Goal: Transaction & Acquisition: Purchase product/service

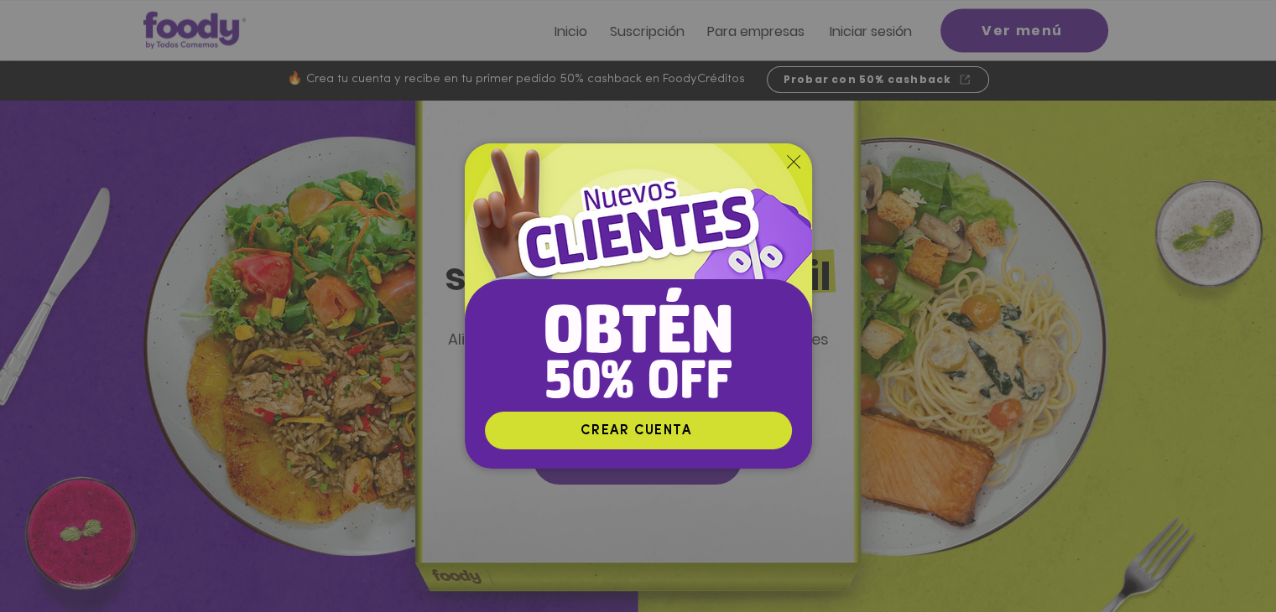
click at [794, 166] on icon "Volver al sitio" at bounding box center [793, 161] width 13 height 13
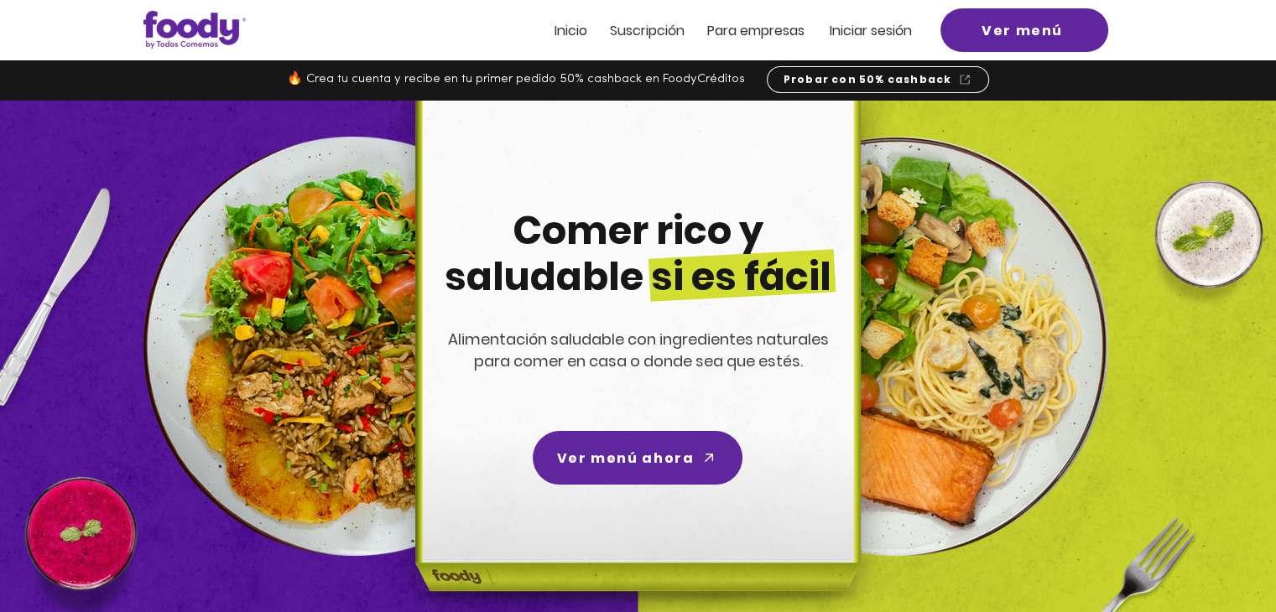
click at [879, 32] on span "Iniciar sesión" at bounding box center [871, 30] width 82 height 19
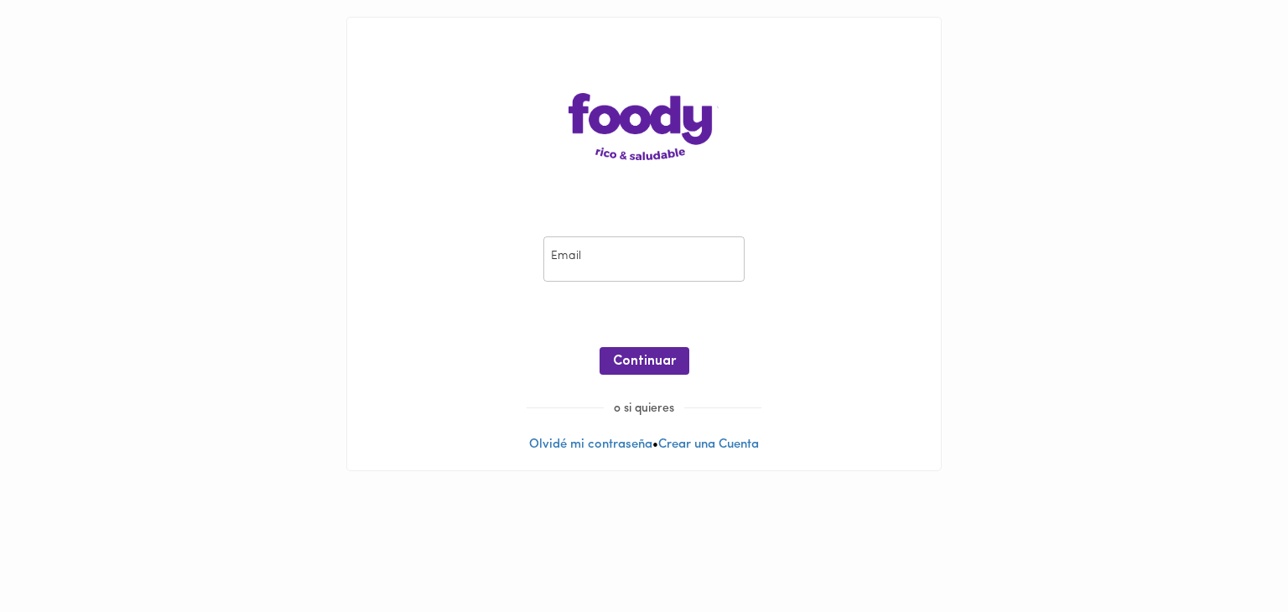
click at [648, 247] on input "email" at bounding box center [644, 260] width 201 height 46
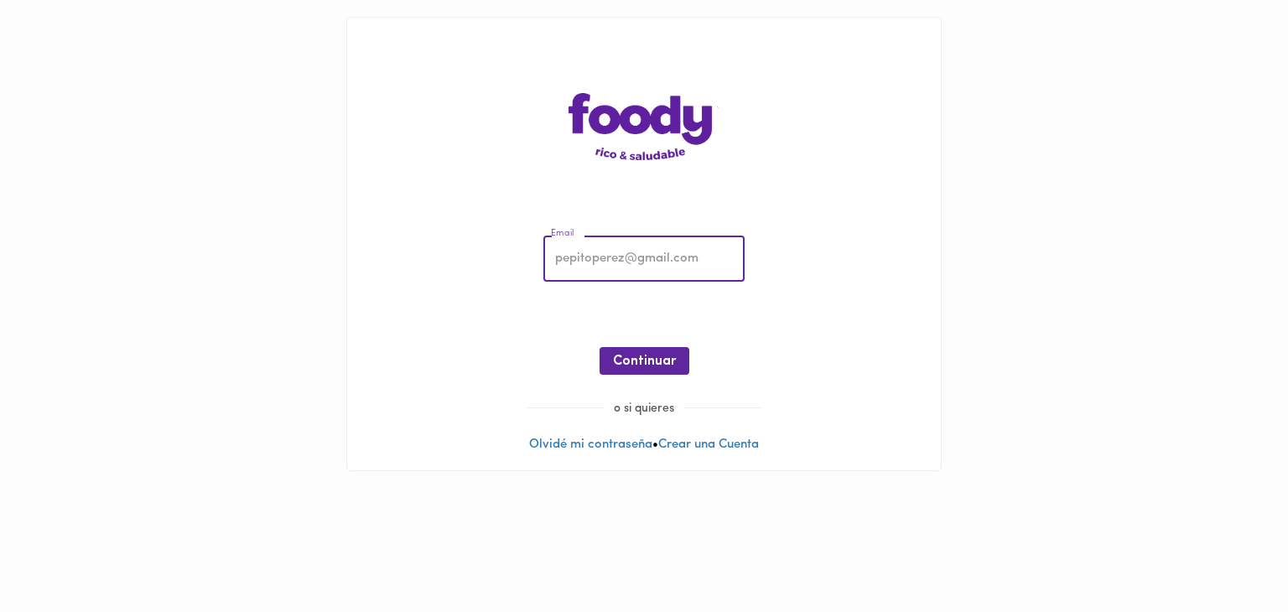
type input "connytsu@hotmail.com"
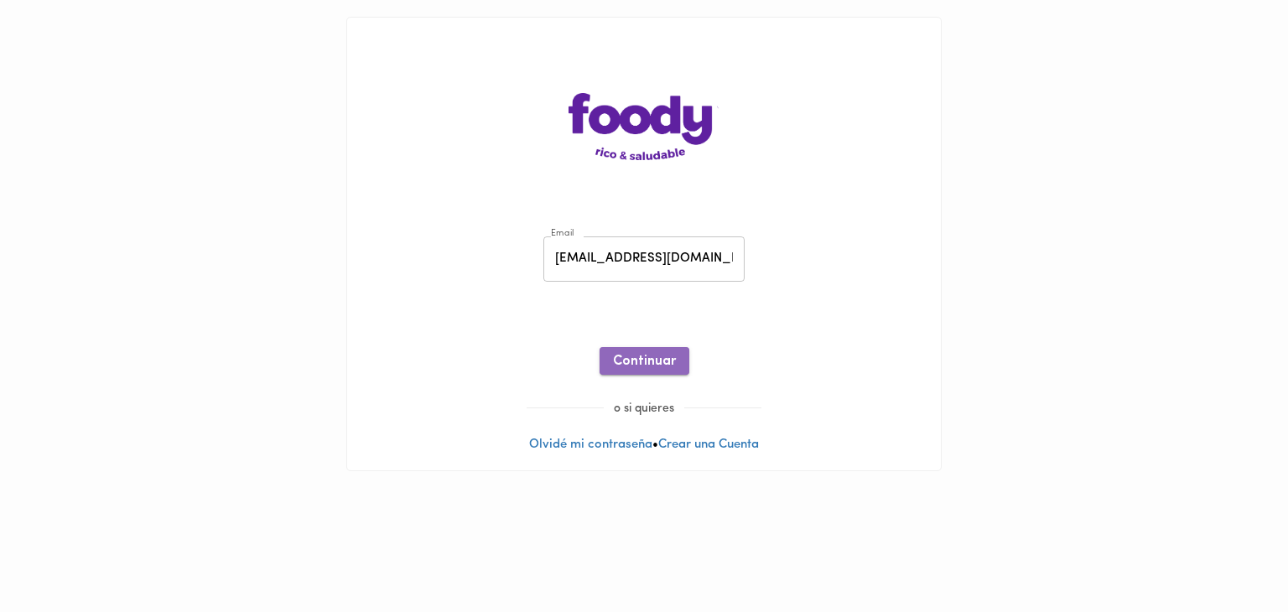
click at [648, 354] on span "Continuar" at bounding box center [644, 362] width 63 height 16
click at [661, 351] on button "Ingresar" at bounding box center [645, 361] width 80 height 28
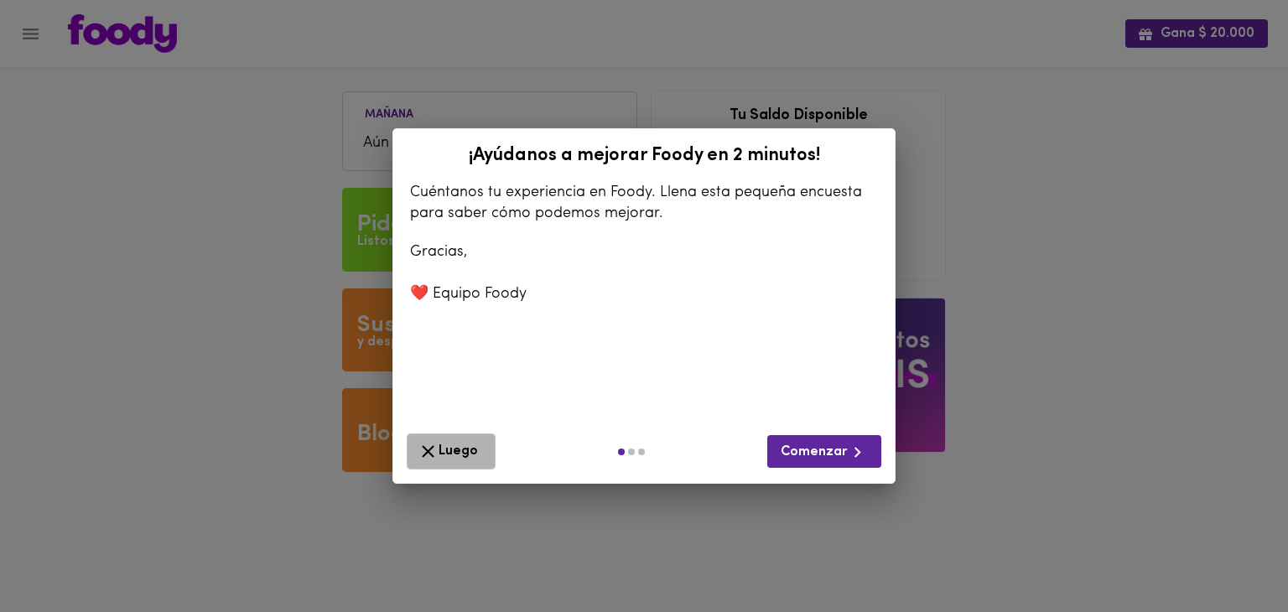
click at [472, 451] on span "Luego" at bounding box center [451, 451] width 67 height 21
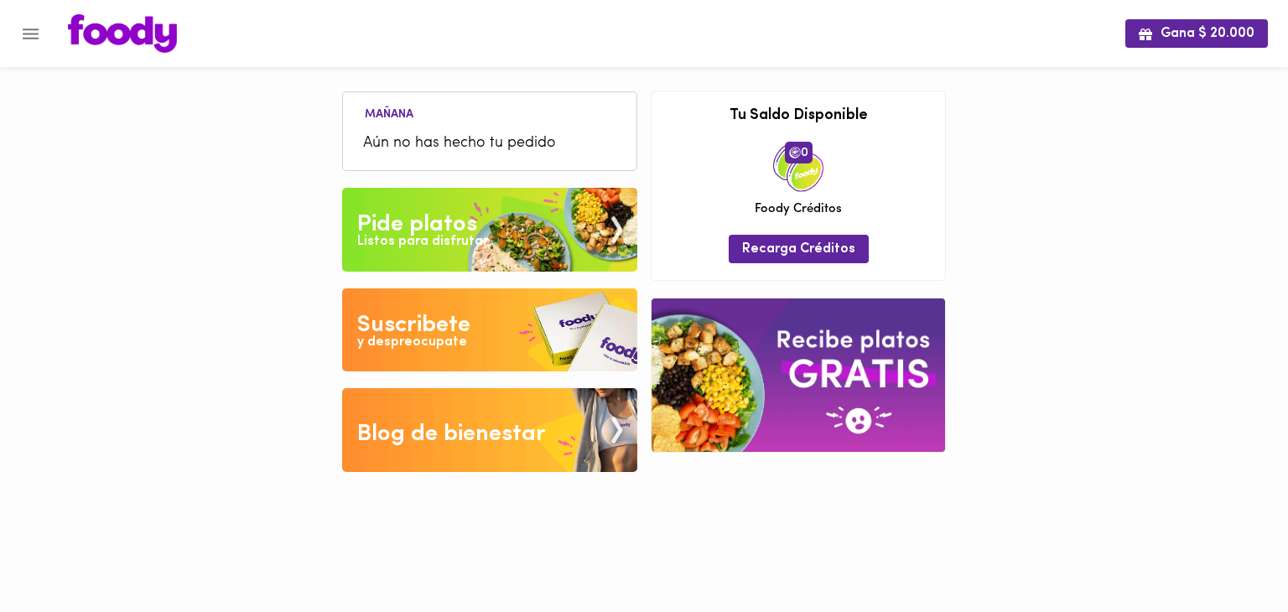
click at [478, 236] on div "Listos para disfrutar" at bounding box center [422, 241] width 131 height 19
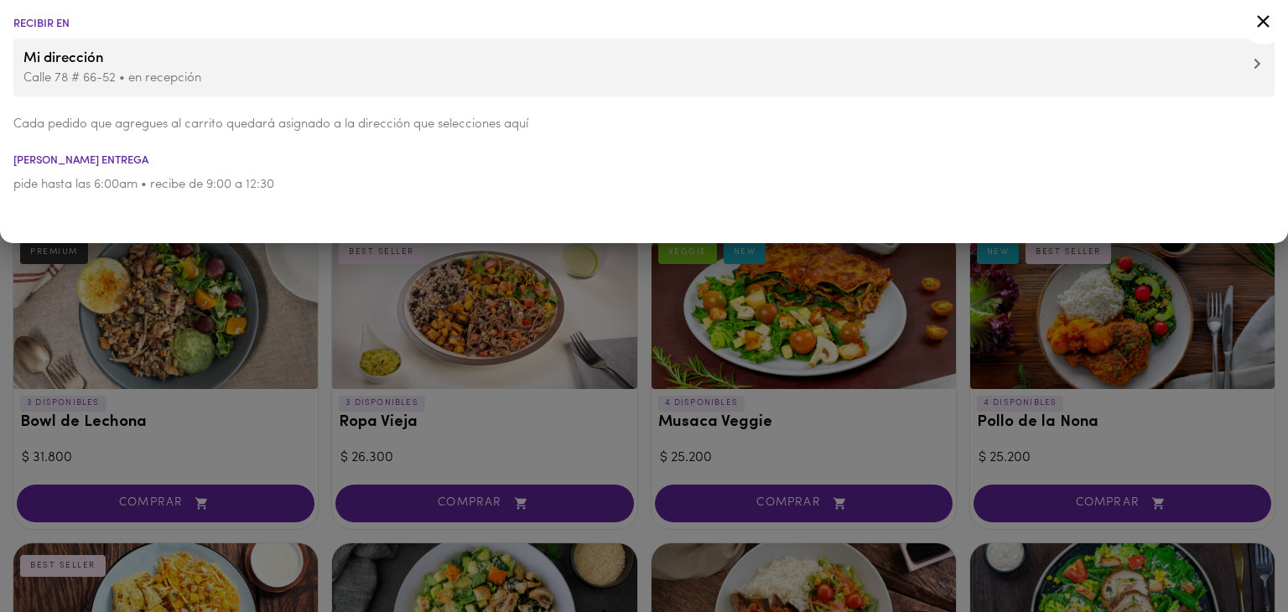
click at [1268, 29] on icon at bounding box center [1263, 21] width 21 height 21
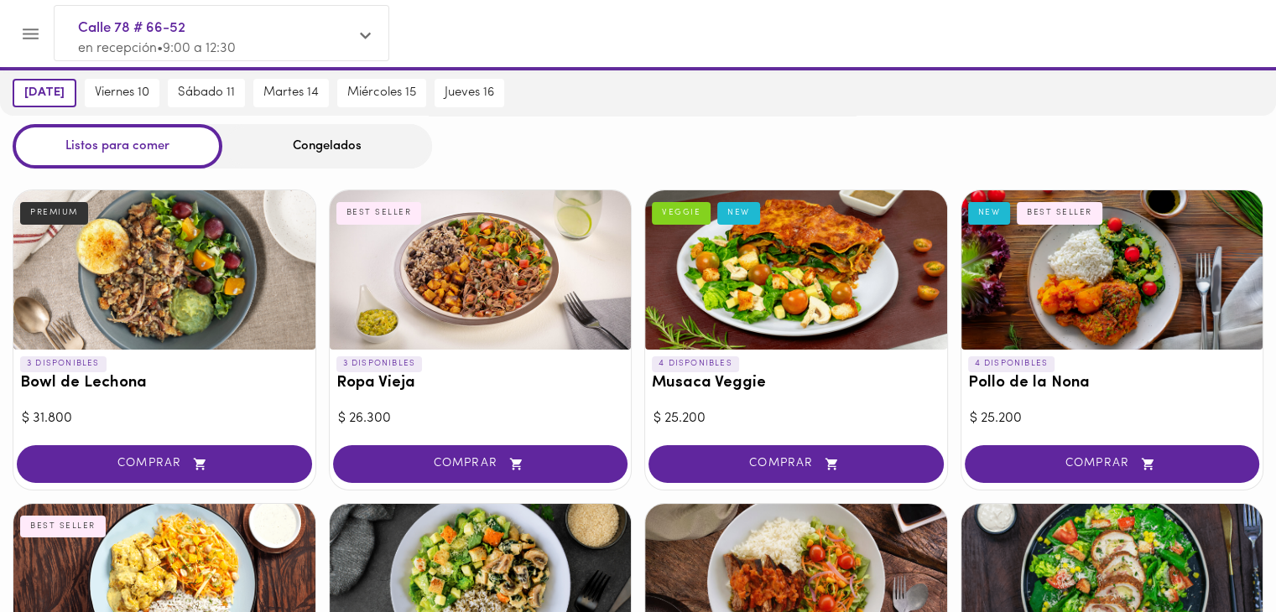
scroll to position [39, 0]
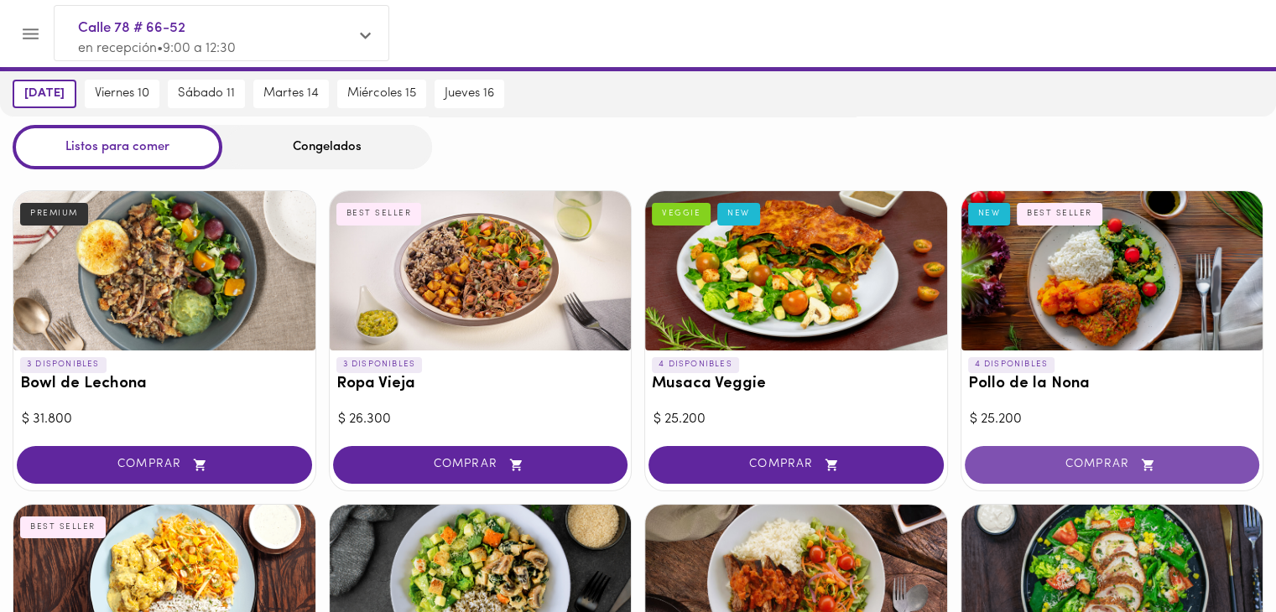
click at [1077, 461] on span "COMPRAR" at bounding box center [1112, 465] width 253 height 14
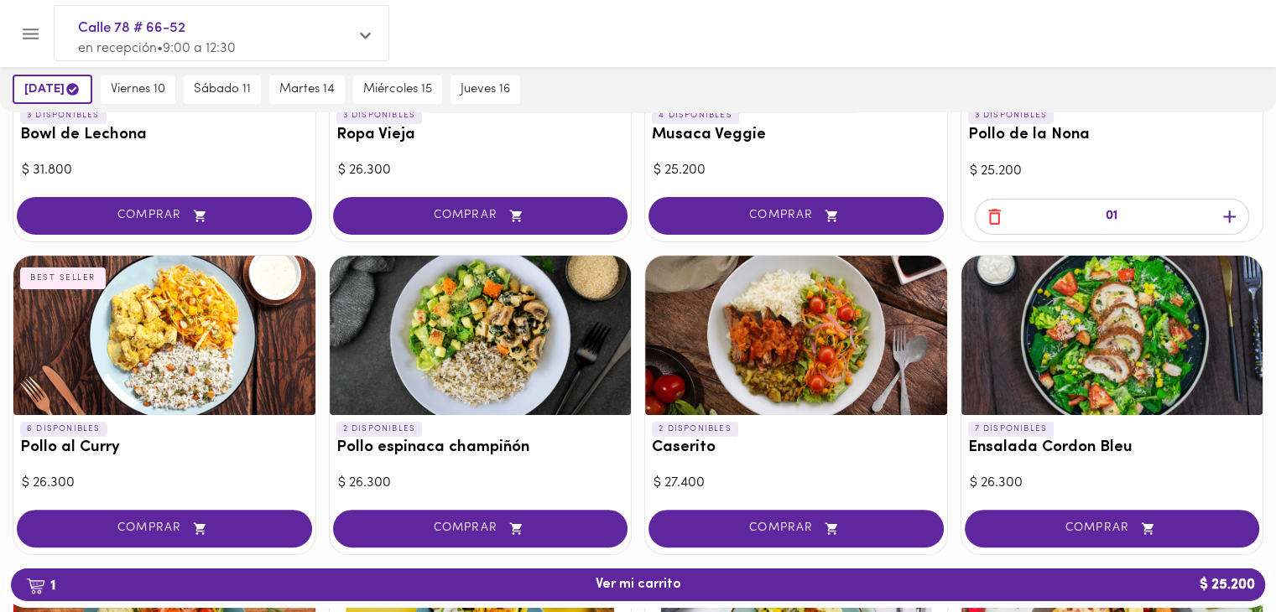
scroll to position [290, 0]
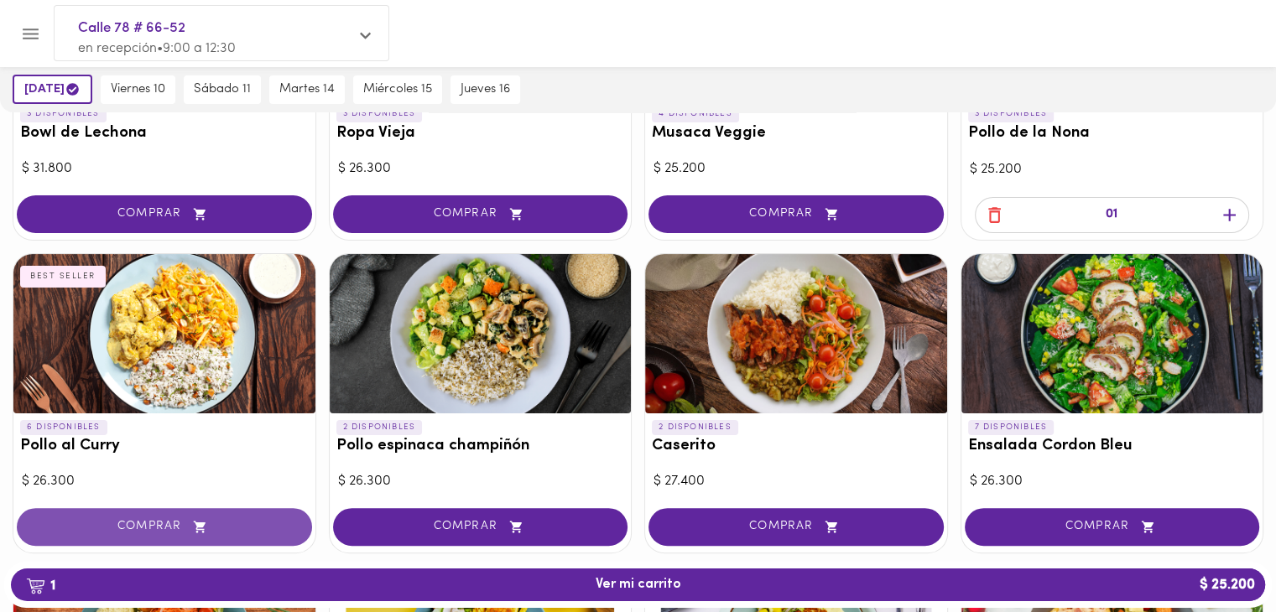
click at [154, 537] on button "COMPRAR" at bounding box center [164, 527] width 295 height 38
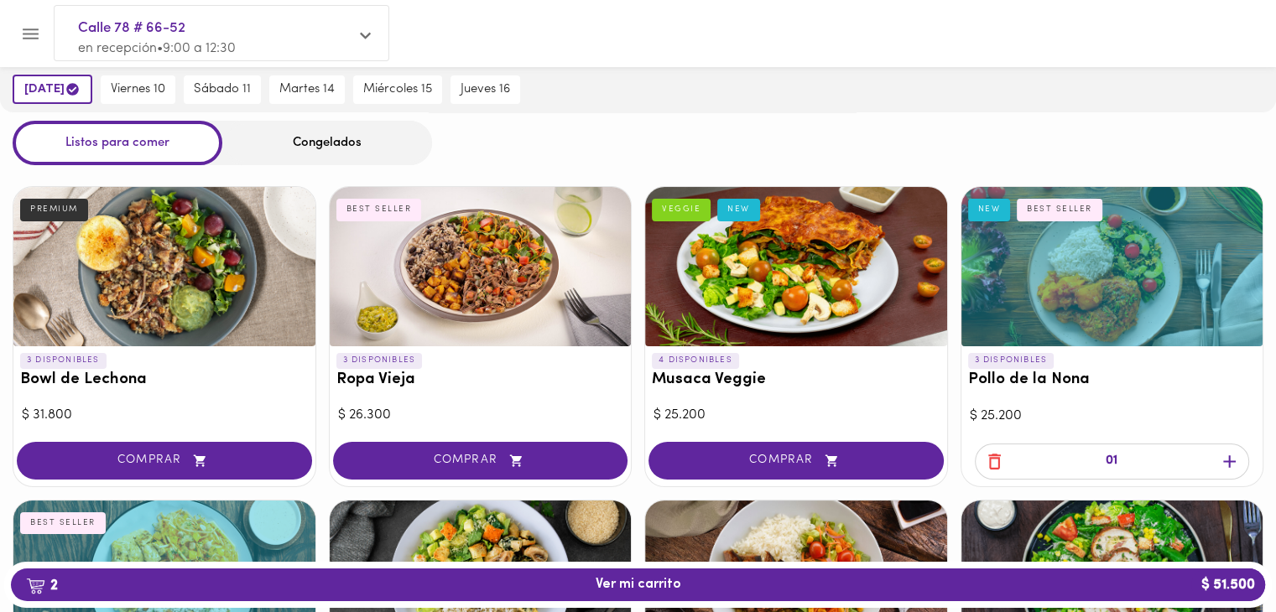
scroll to position [0, 0]
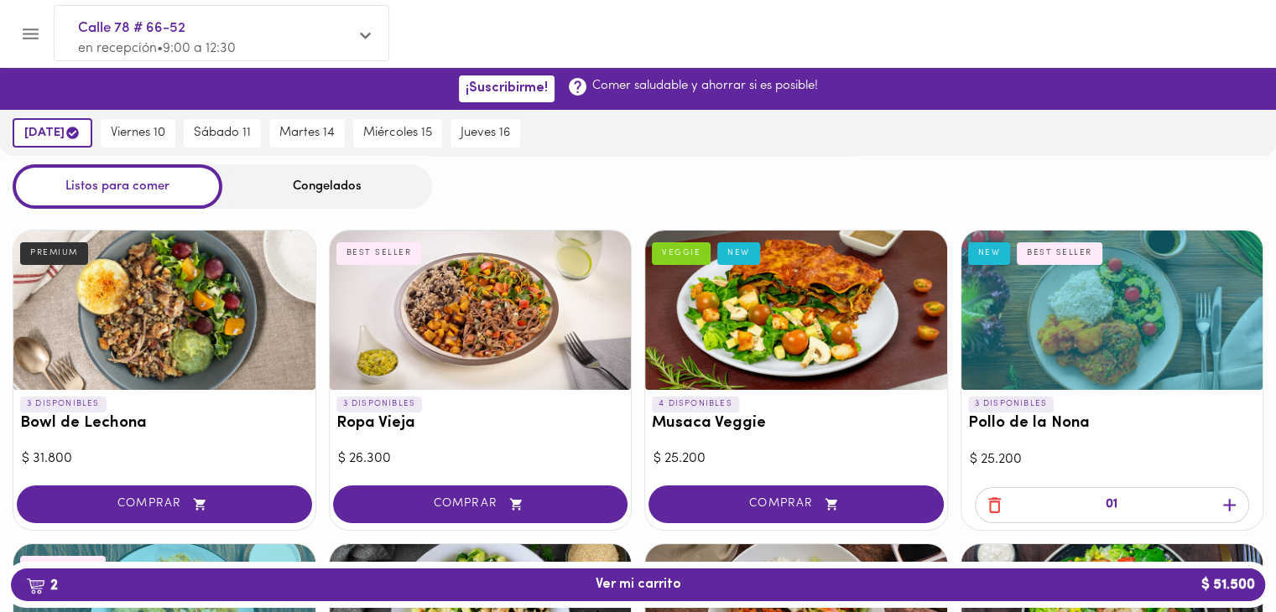
click at [310, 182] on div "Congelados" at bounding box center [327, 186] width 210 height 44
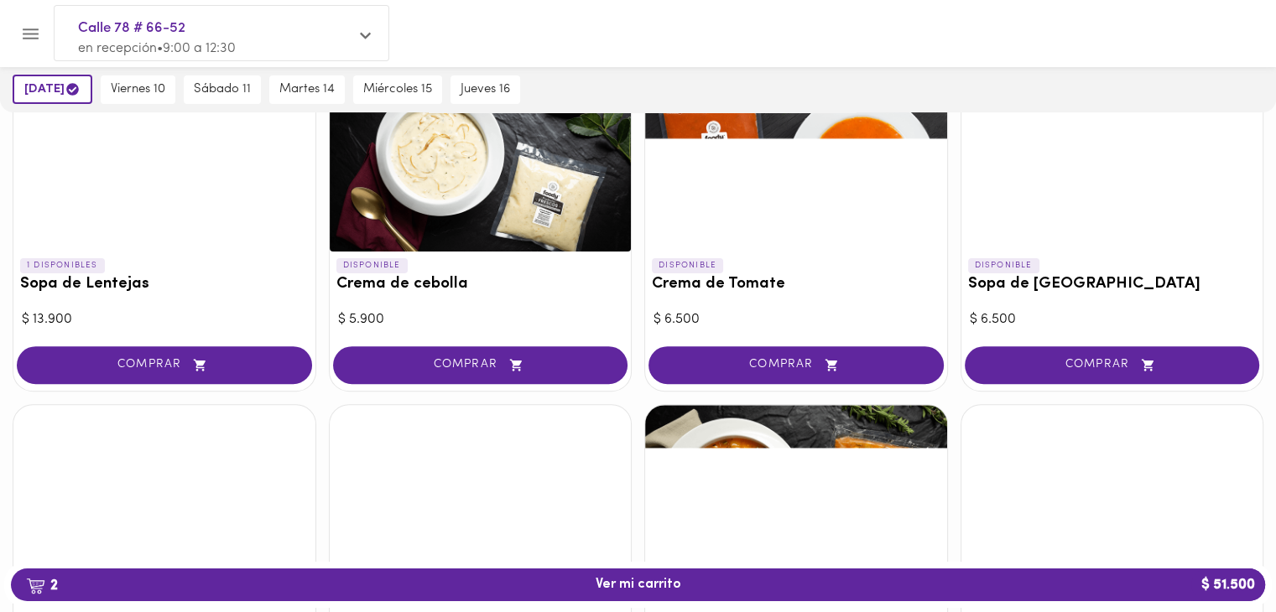
scroll to position [517, 0]
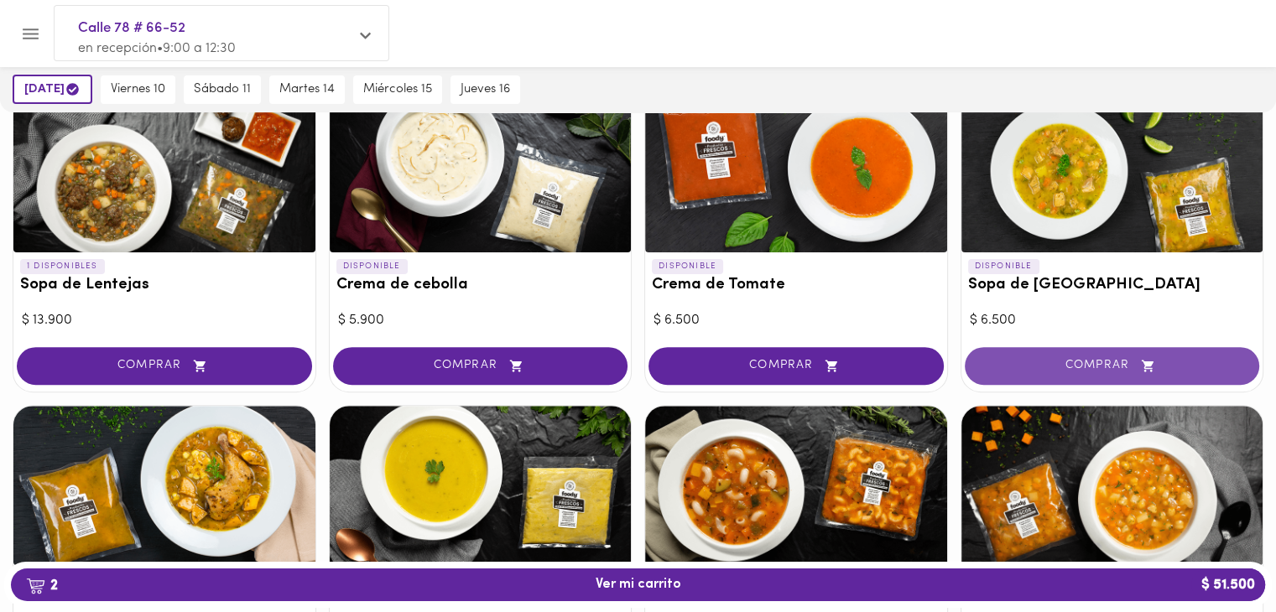
click at [1016, 355] on button "COMPRAR" at bounding box center [1112, 366] width 295 height 38
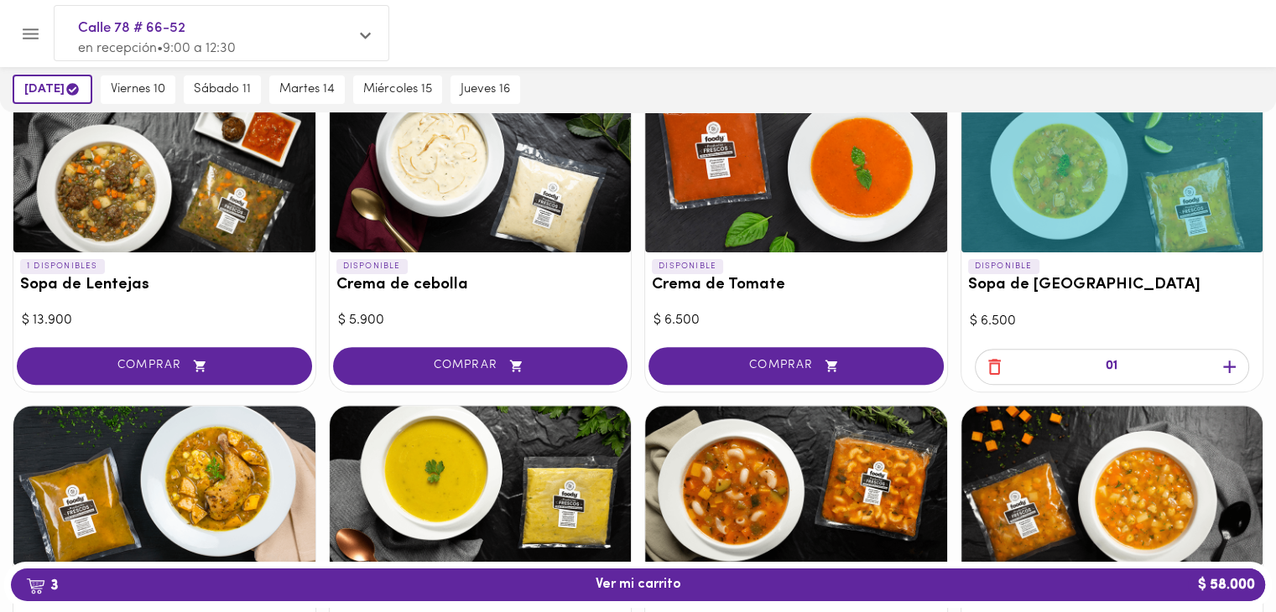
click at [1225, 362] on icon "button" at bounding box center [1229, 366] width 21 height 21
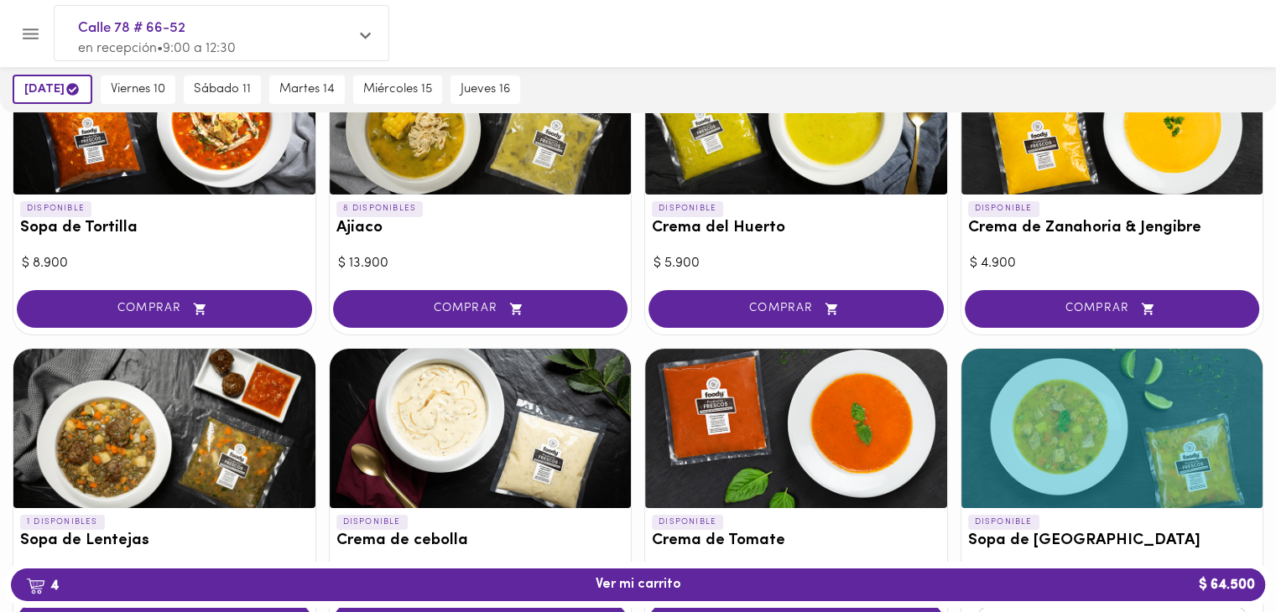
scroll to position [0, 0]
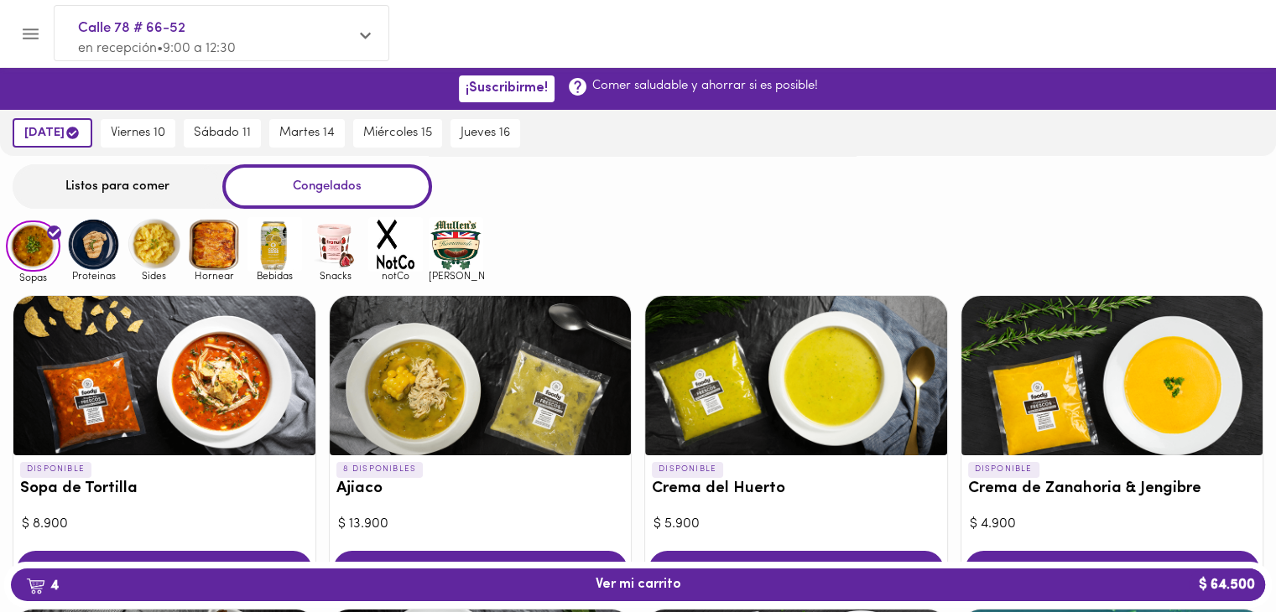
click at [138, 184] on div "Listos para comer" at bounding box center [118, 186] width 210 height 44
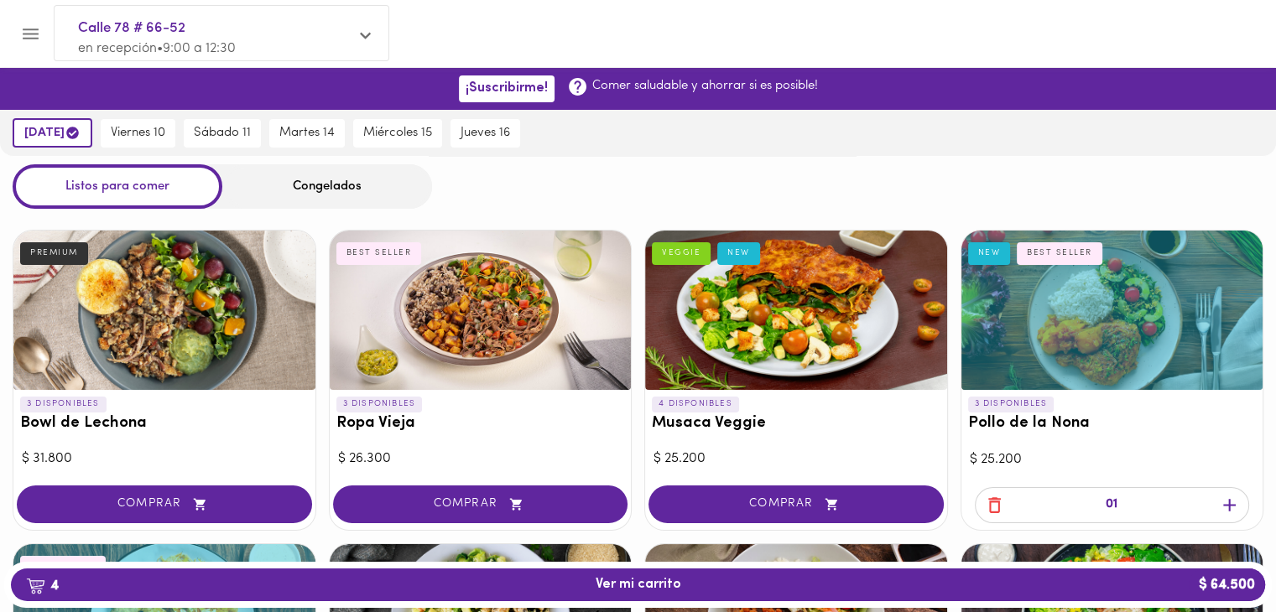
click at [356, 194] on div "Congelados" at bounding box center [327, 186] width 210 height 44
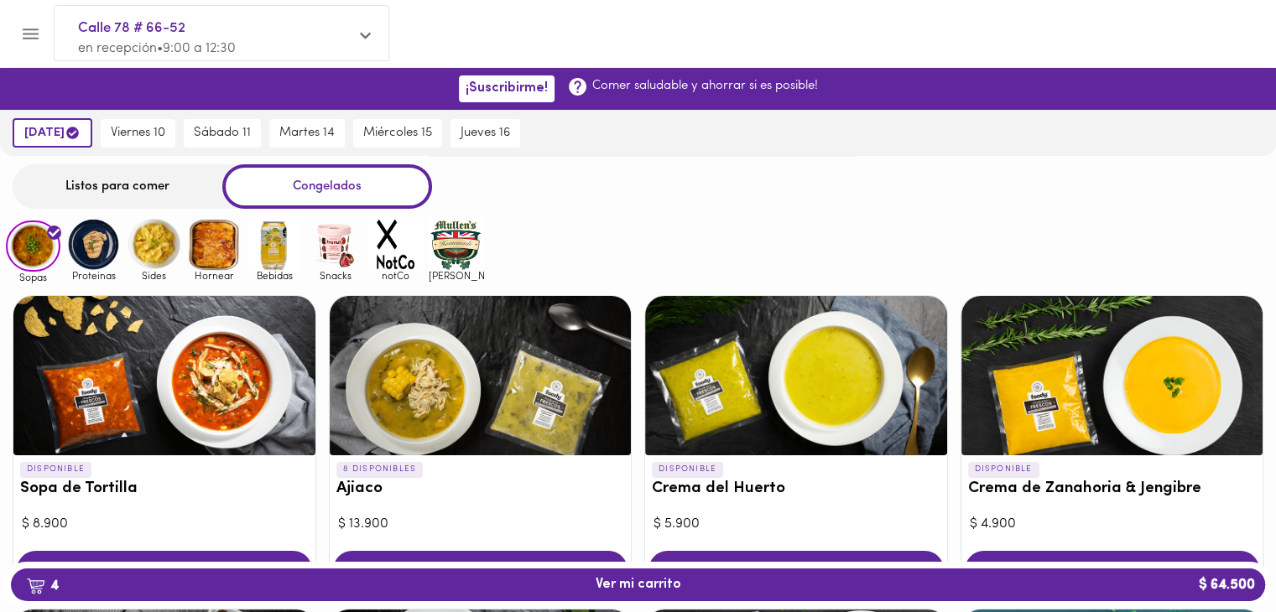
click at [212, 232] on img at bounding box center [214, 244] width 55 height 55
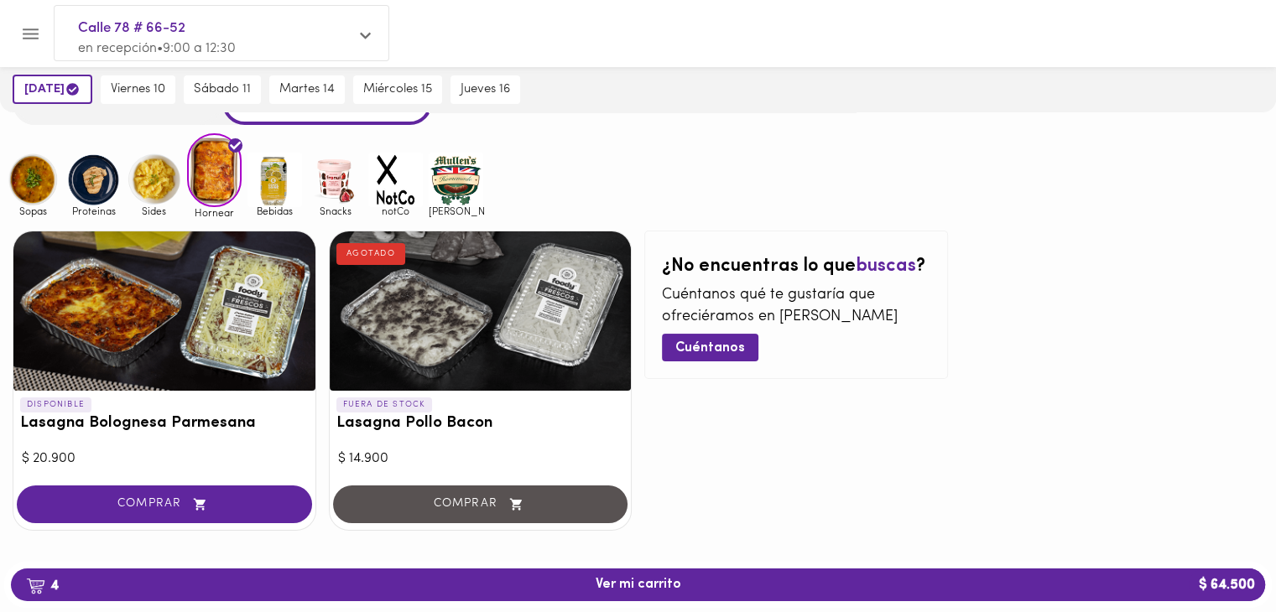
scroll to position [98, 0]
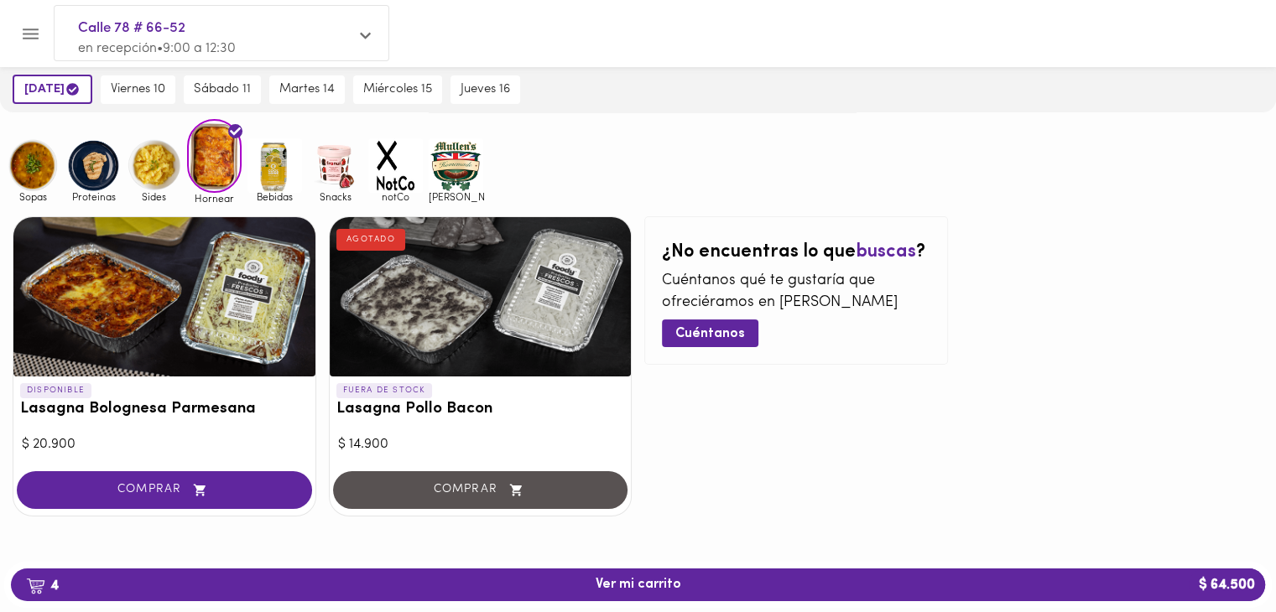
click at [134, 465] on div "DISPONIBLE Lasagna Bolognesa Parmesana $ 20.900 COMPRAR" at bounding box center [165, 366] width 304 height 300
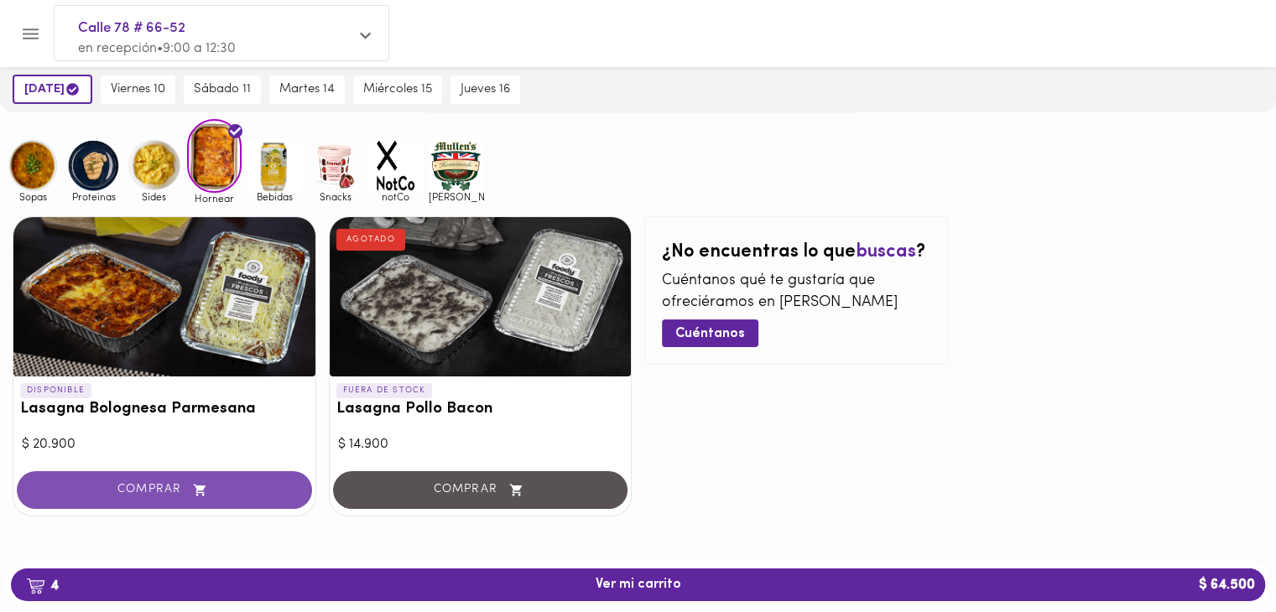
click at [122, 483] on span "COMPRAR" at bounding box center [164, 490] width 253 height 14
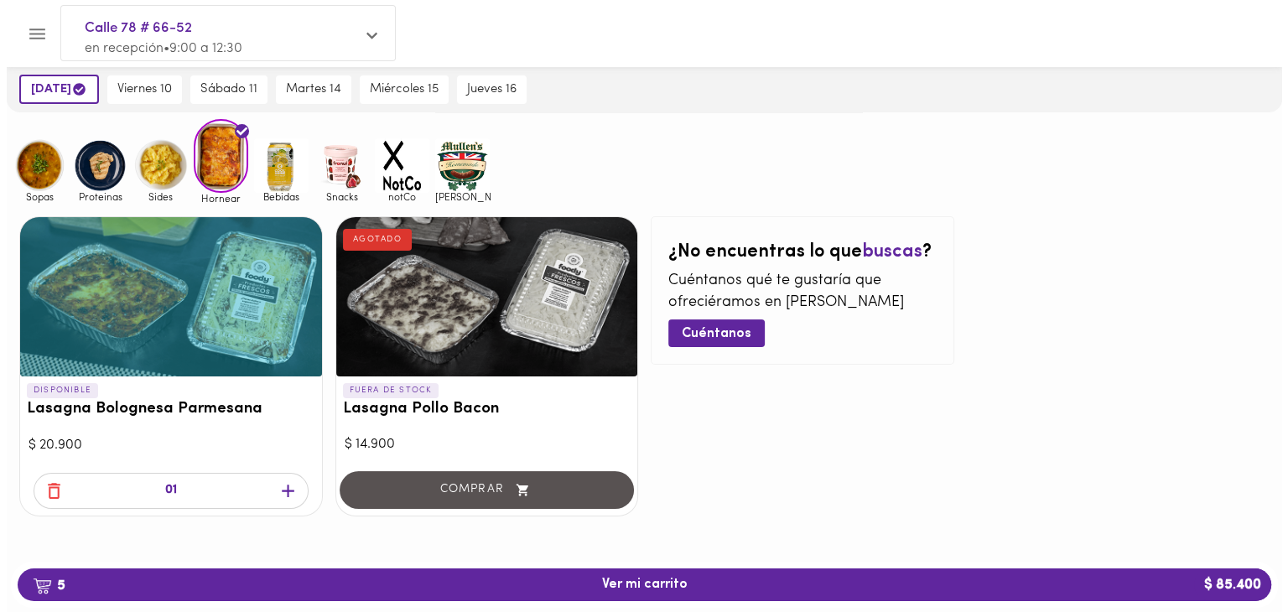
scroll to position [0, 0]
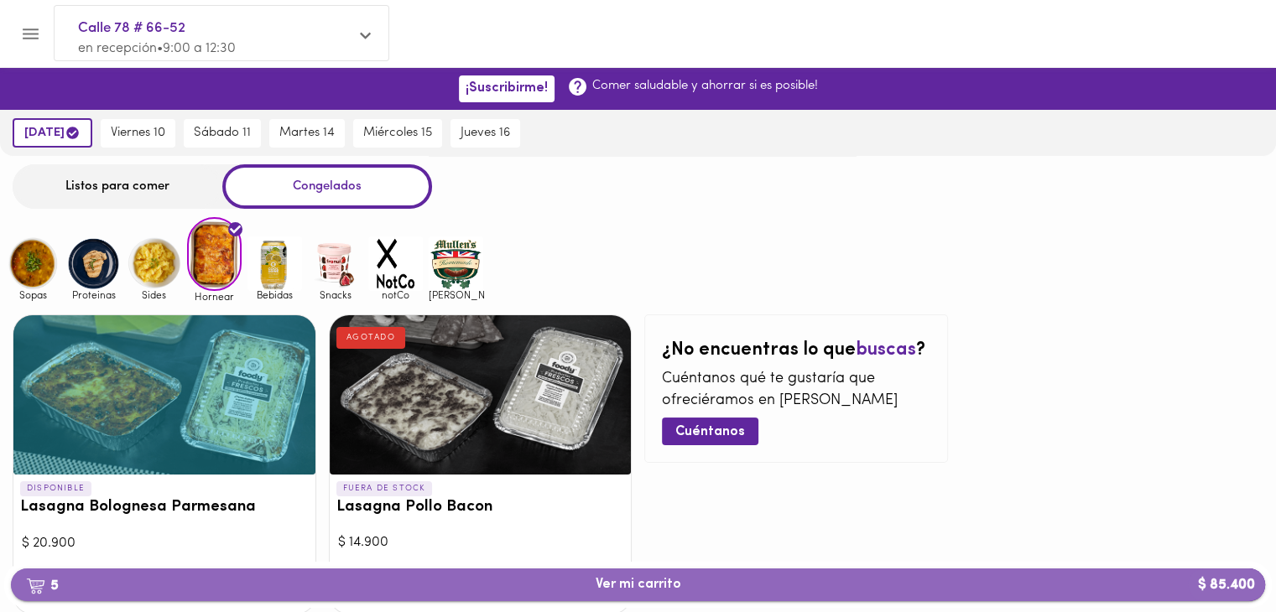
click at [712, 588] on span "5 Ver mi carrito $ 85.400" at bounding box center [637, 585] width 1227 height 16
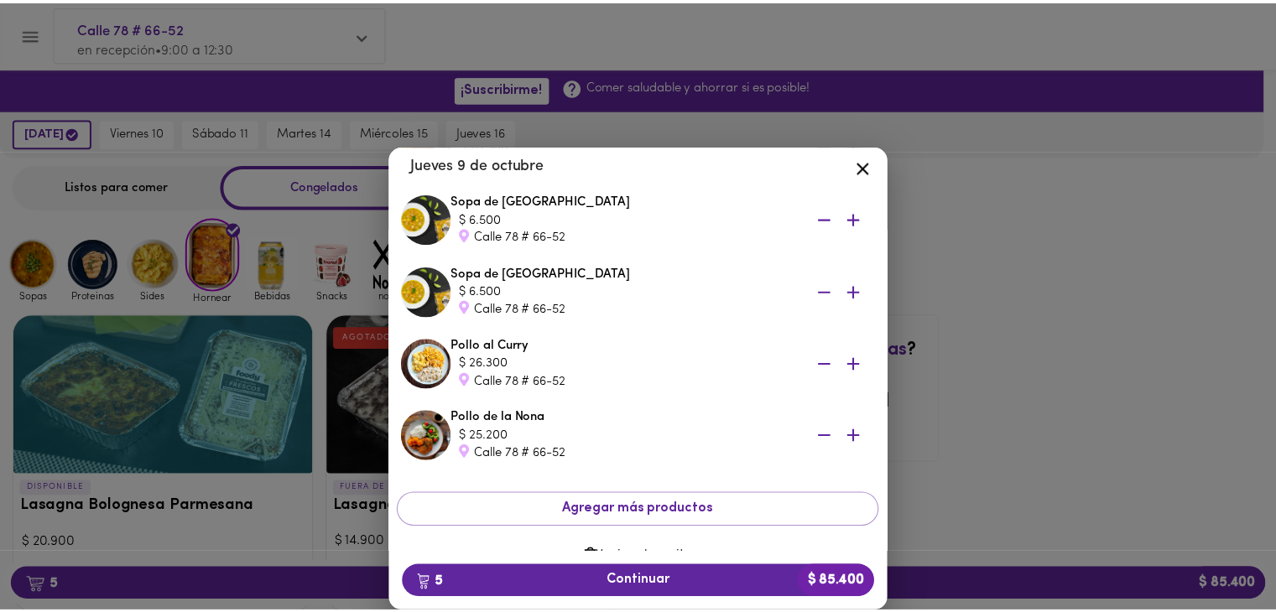
scroll to position [163, 0]
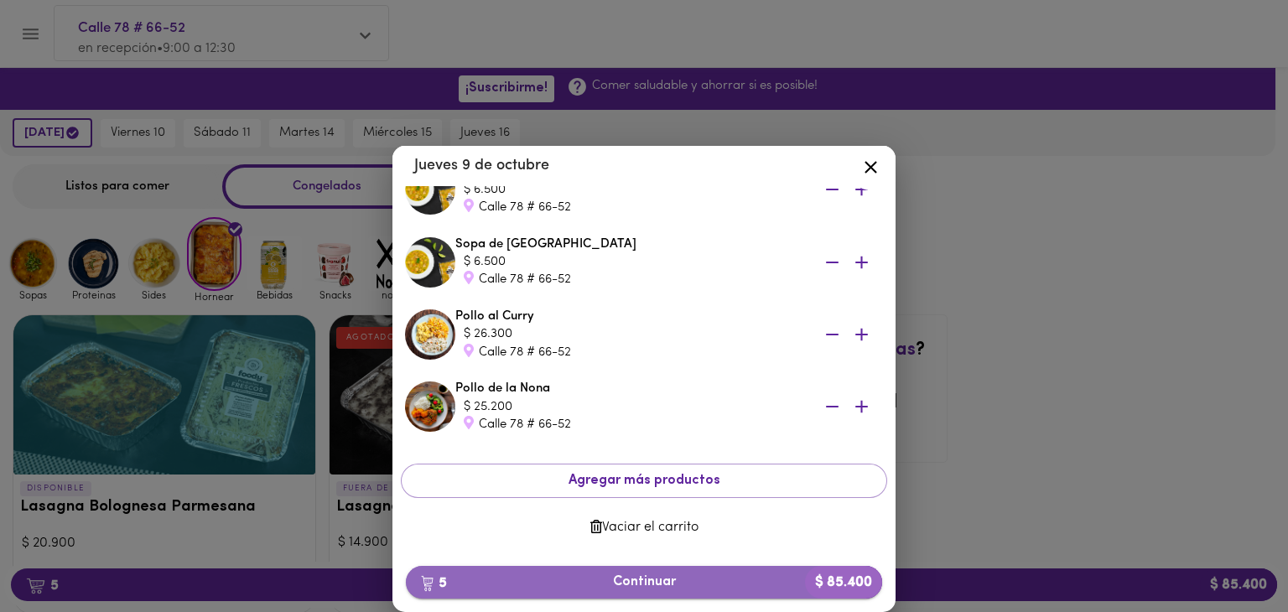
click at [639, 580] on span "5 Continuar $ 85.400" at bounding box center [644, 583] width 450 height 16
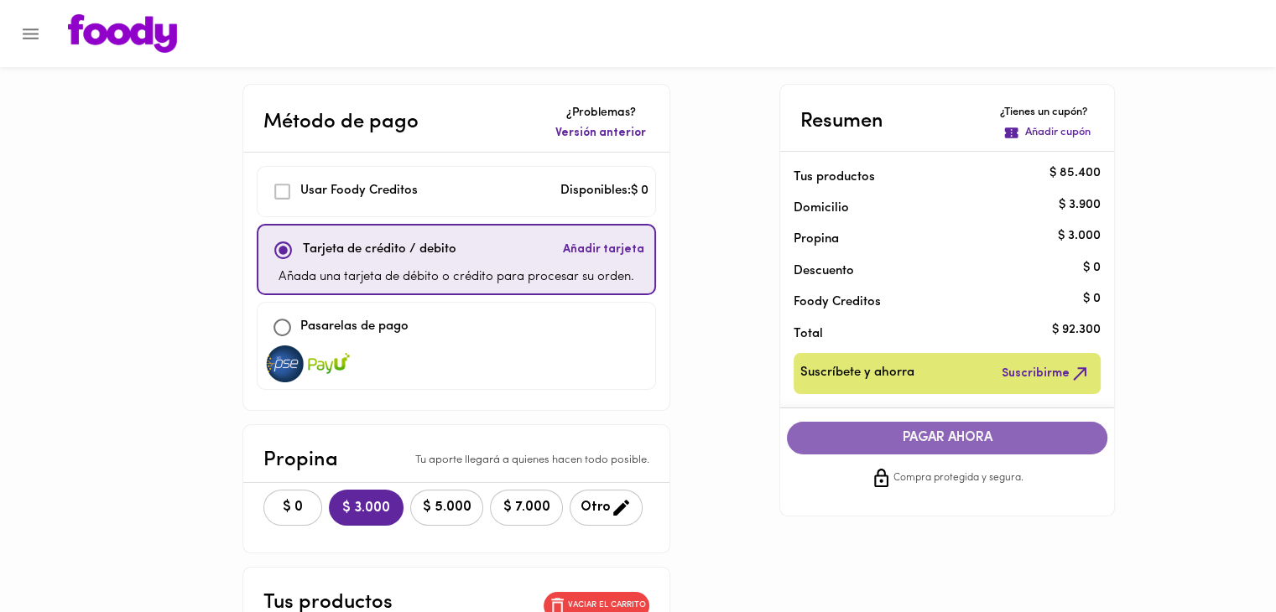
click at [960, 434] on span "PAGAR AHORA" at bounding box center [947, 438] width 287 height 16
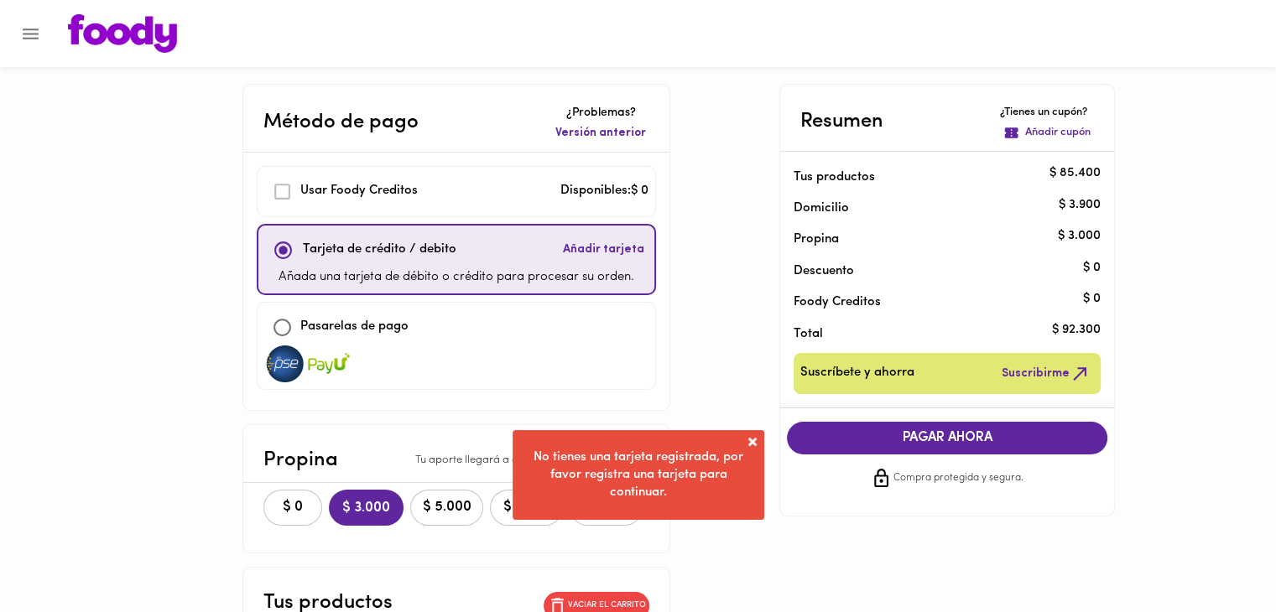
click at [366, 330] on p "Pasarelas de pago" at bounding box center [354, 327] width 108 height 19
checkbox input "false"
checkbox input "true"
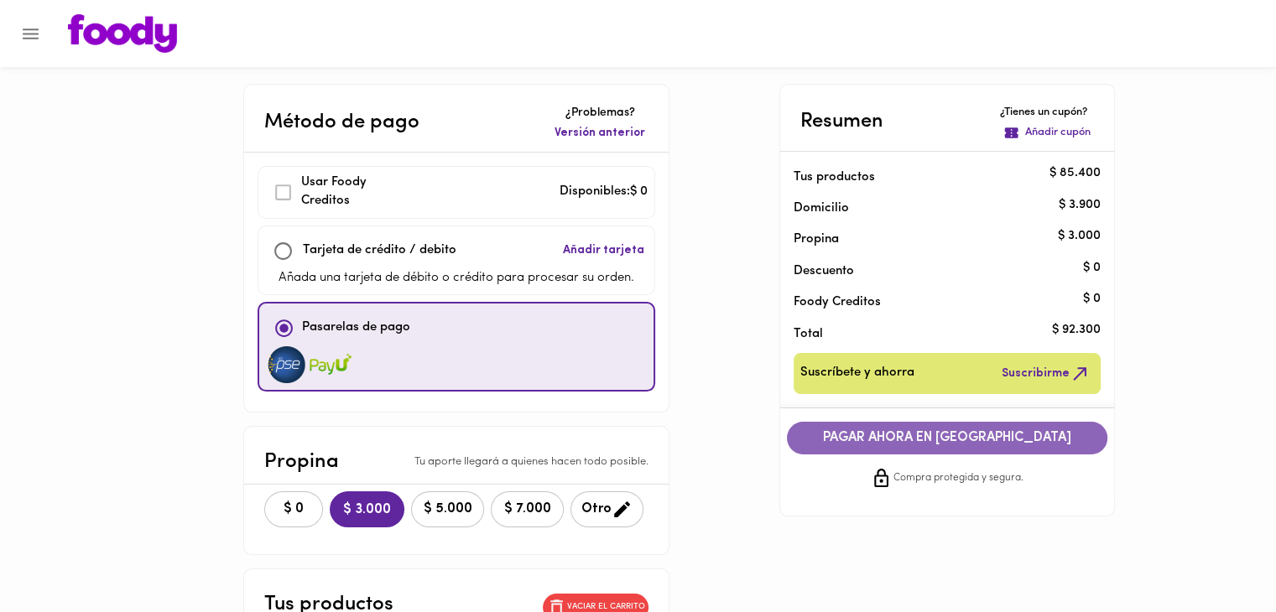
click at [866, 445] on span "PAGAR AHORA EN PASARELA" at bounding box center [947, 438] width 287 height 16
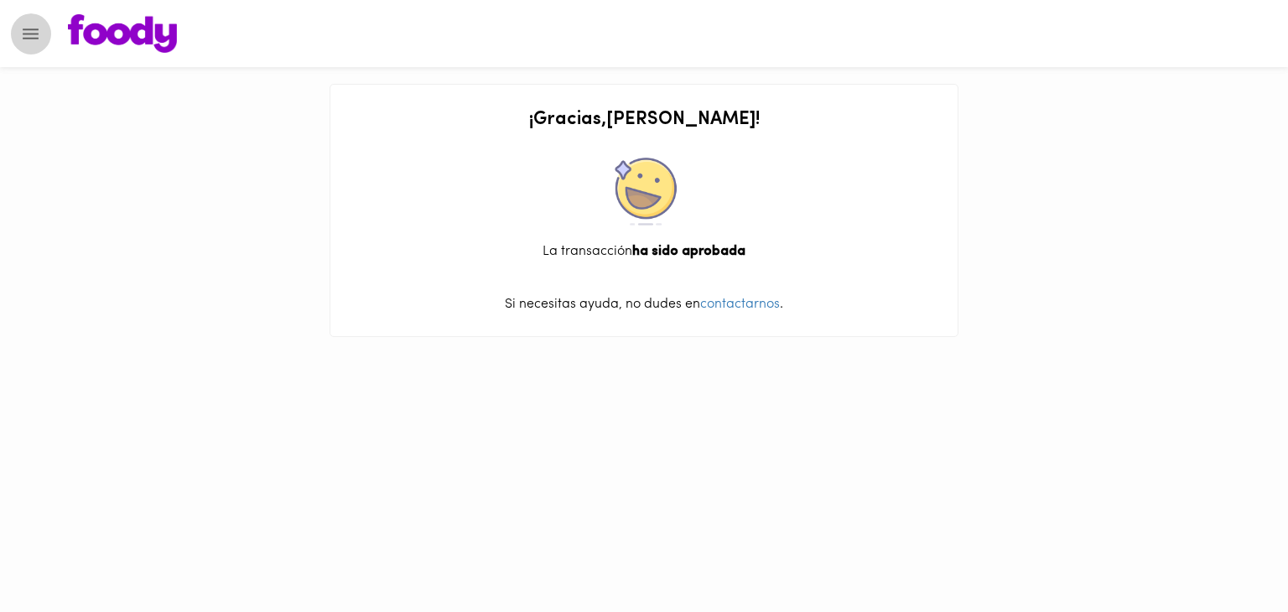
click at [23, 39] on icon "Menu" at bounding box center [30, 33] width 21 height 21
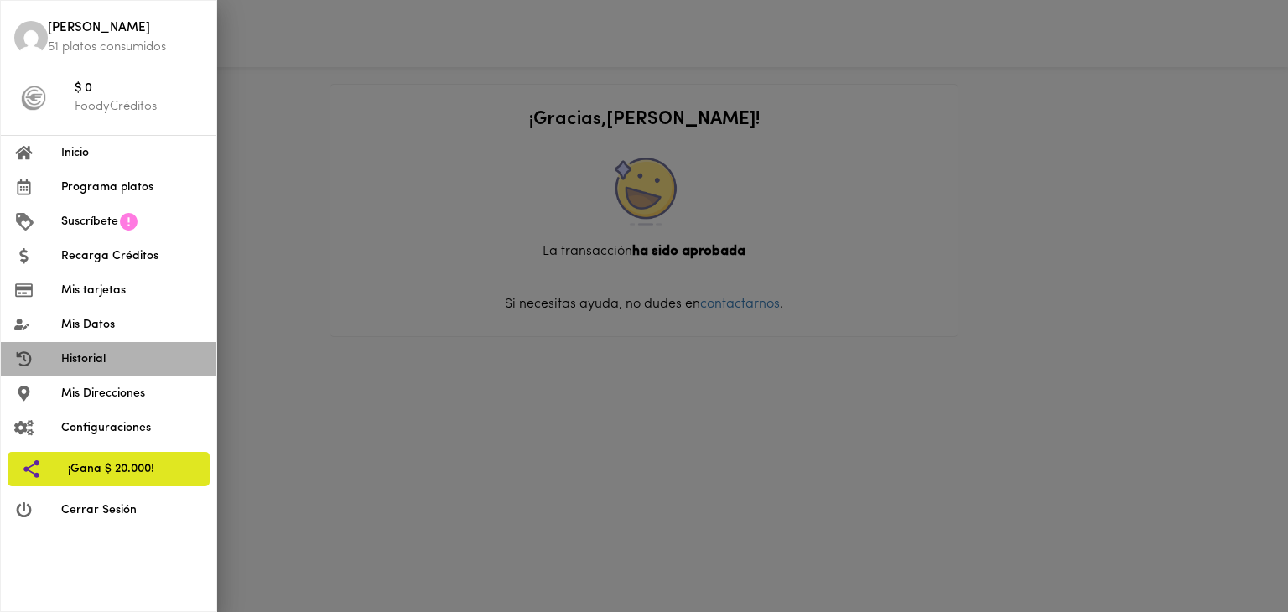
click at [74, 362] on span "Historial" at bounding box center [132, 360] width 142 height 18
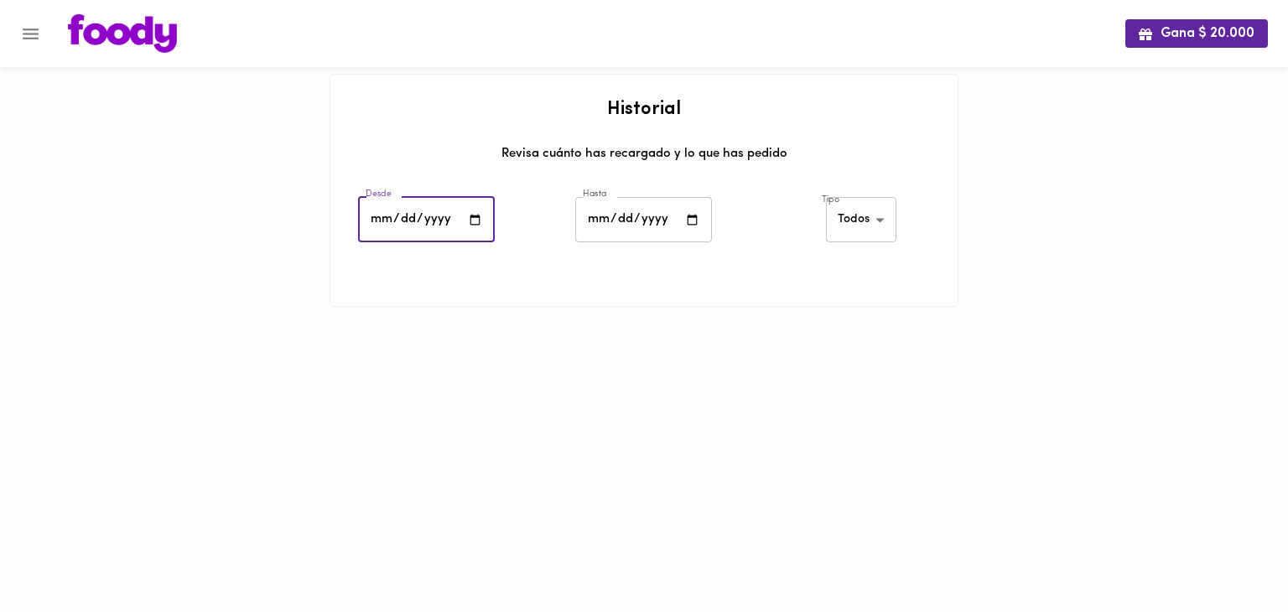
click at [474, 213] on input "date" at bounding box center [426, 220] width 137 height 46
type input "2025-09-01"
click at [695, 222] on input "date" at bounding box center [643, 220] width 137 height 46
type input "2025-10-07"
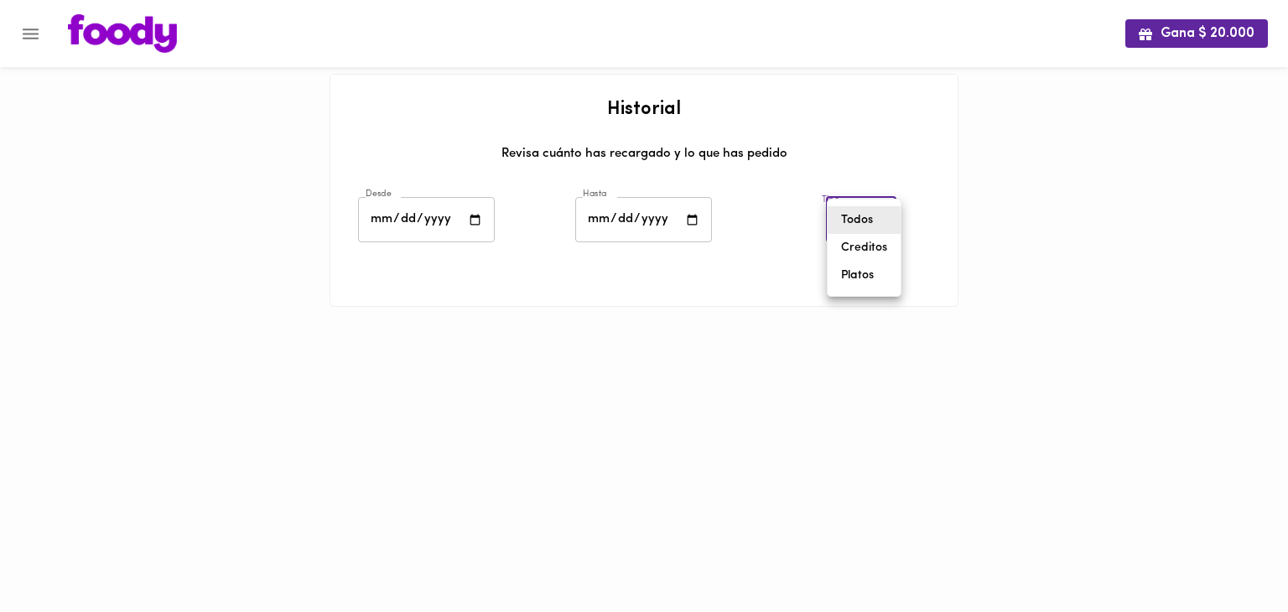
click at [872, 226] on body "Gana $ 20.000 Historial Revisa cuánto has recargado y lo que has pedido Desde 2…" at bounding box center [644, 174] width 1288 height 349
click at [858, 275] on li "Platos" at bounding box center [864, 276] width 73 height 28
type input "foody-dishes"
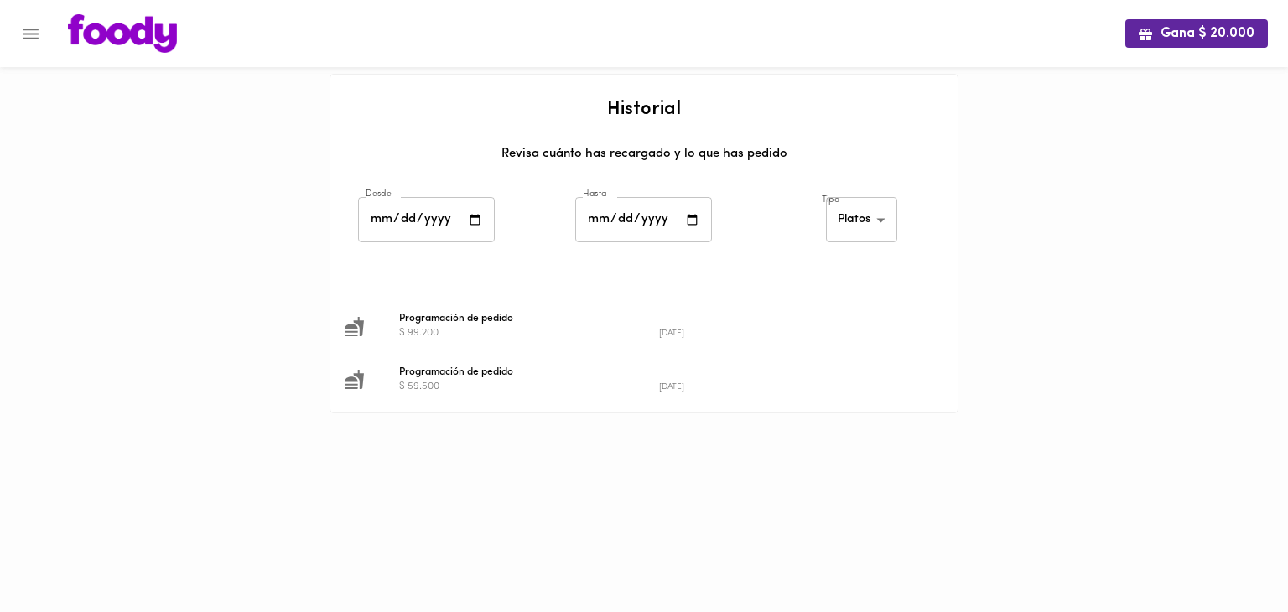
click at [473, 378] on span "Programación de pedido" at bounding box center [659, 372] width 520 height 15
click at [37, 31] on icon "Menu" at bounding box center [30, 33] width 21 height 21
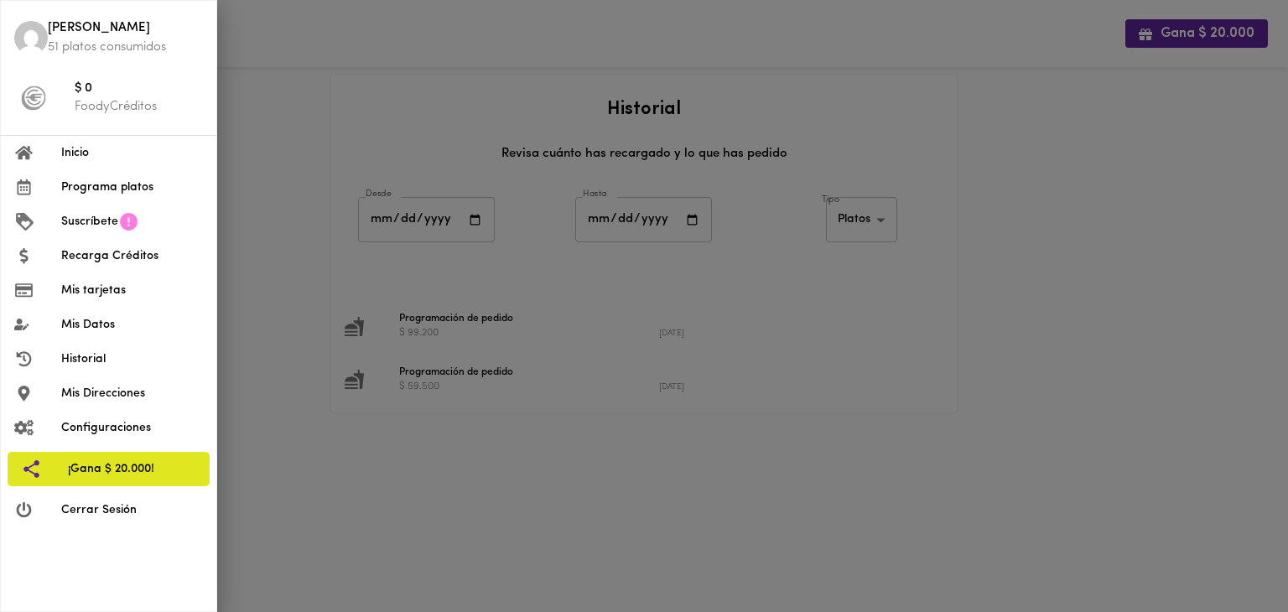
click at [639, 568] on div at bounding box center [644, 306] width 1288 height 612
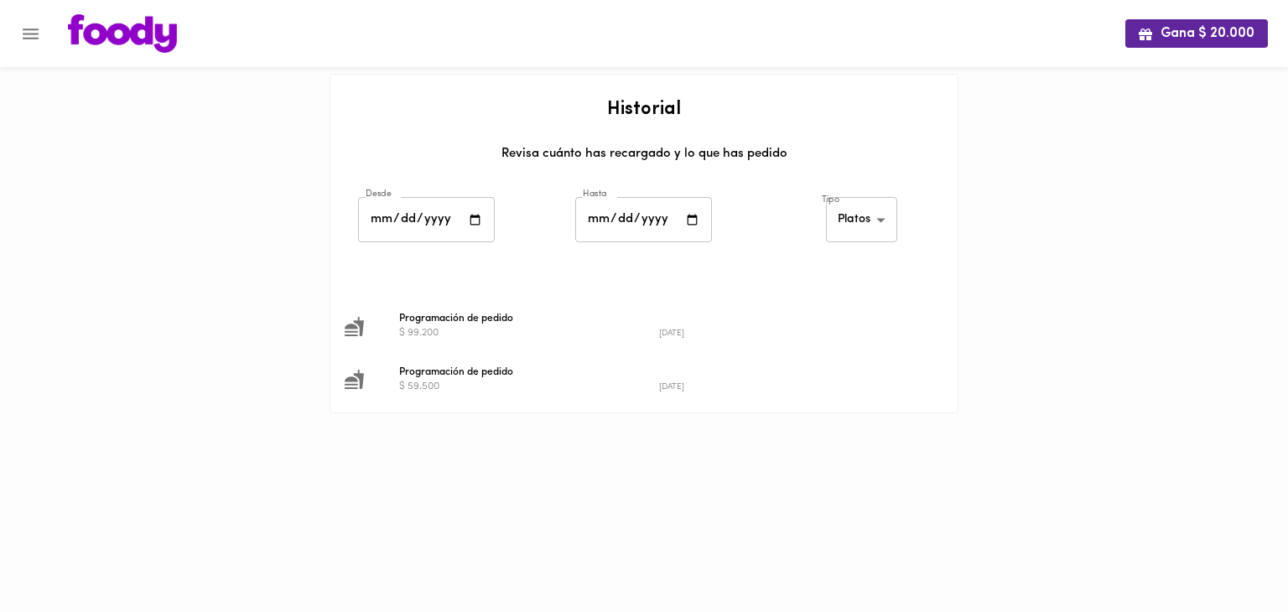
click at [466, 377] on span "Programación de pedido" at bounding box center [659, 372] width 520 height 15
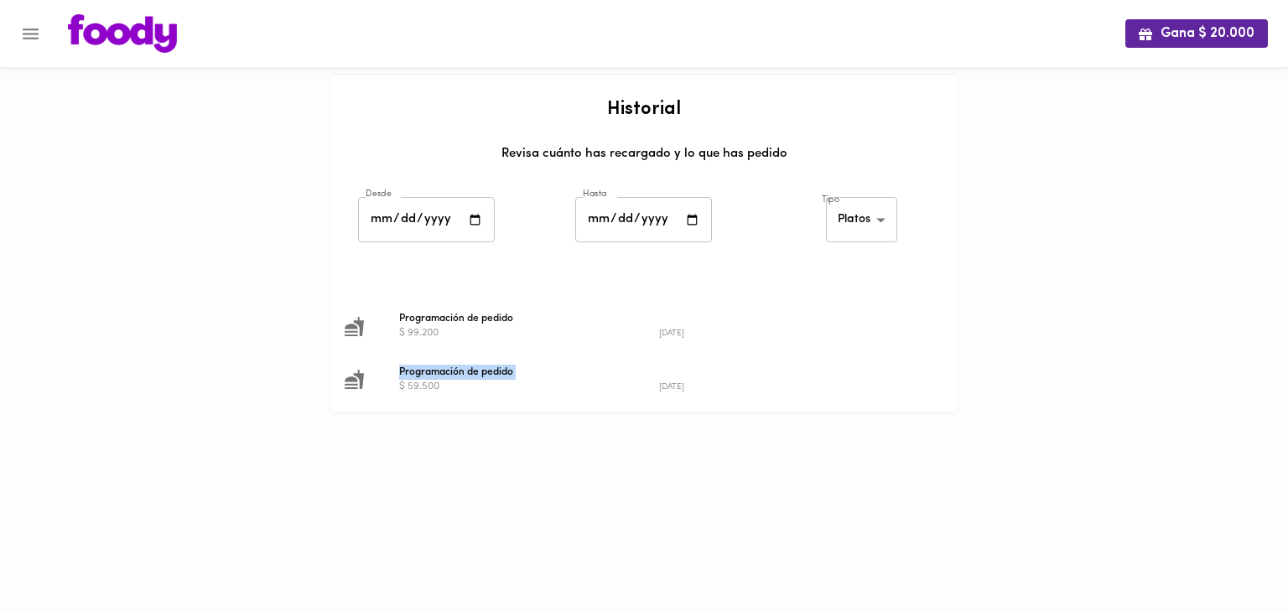
click at [466, 377] on span "Programación de pedido" at bounding box center [659, 372] width 520 height 15
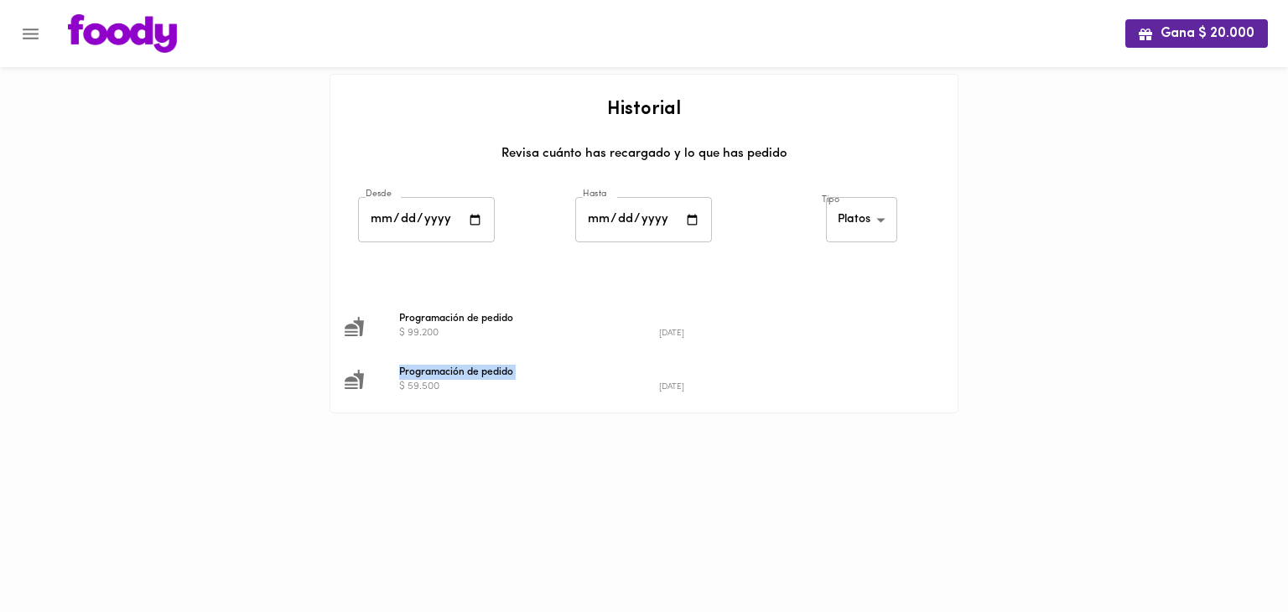
click at [466, 377] on span "Programación de pedido" at bounding box center [659, 372] width 520 height 15
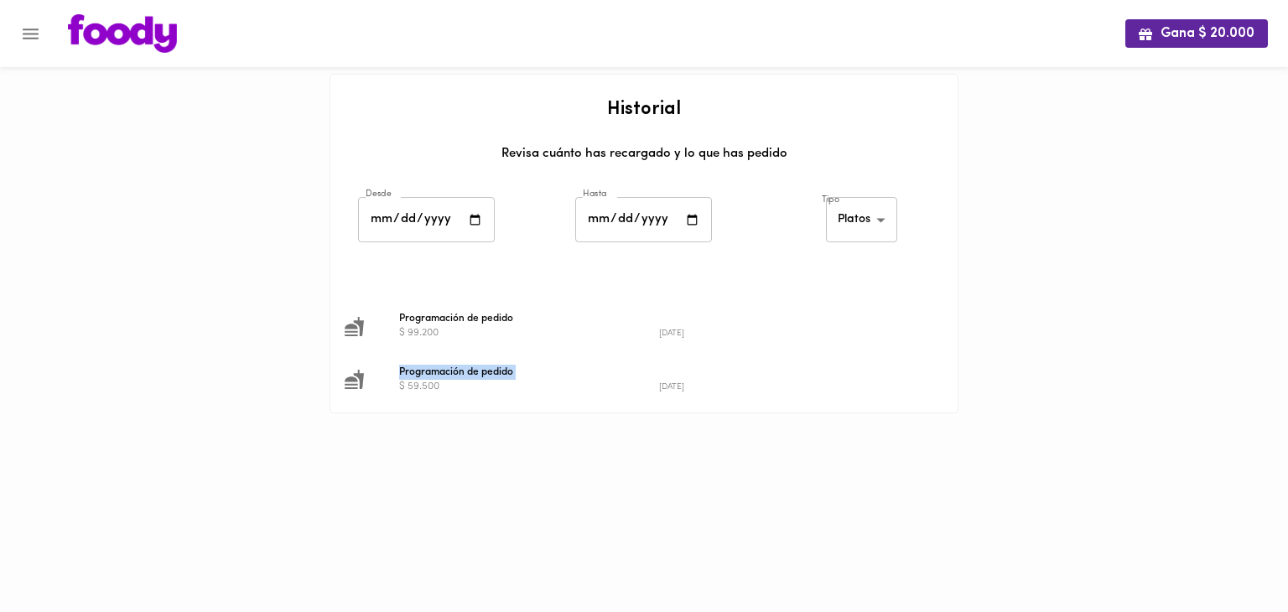
click at [466, 377] on span "Programación de pedido" at bounding box center [659, 372] width 520 height 15
click at [26, 29] on icon "Menu" at bounding box center [31, 34] width 16 height 11
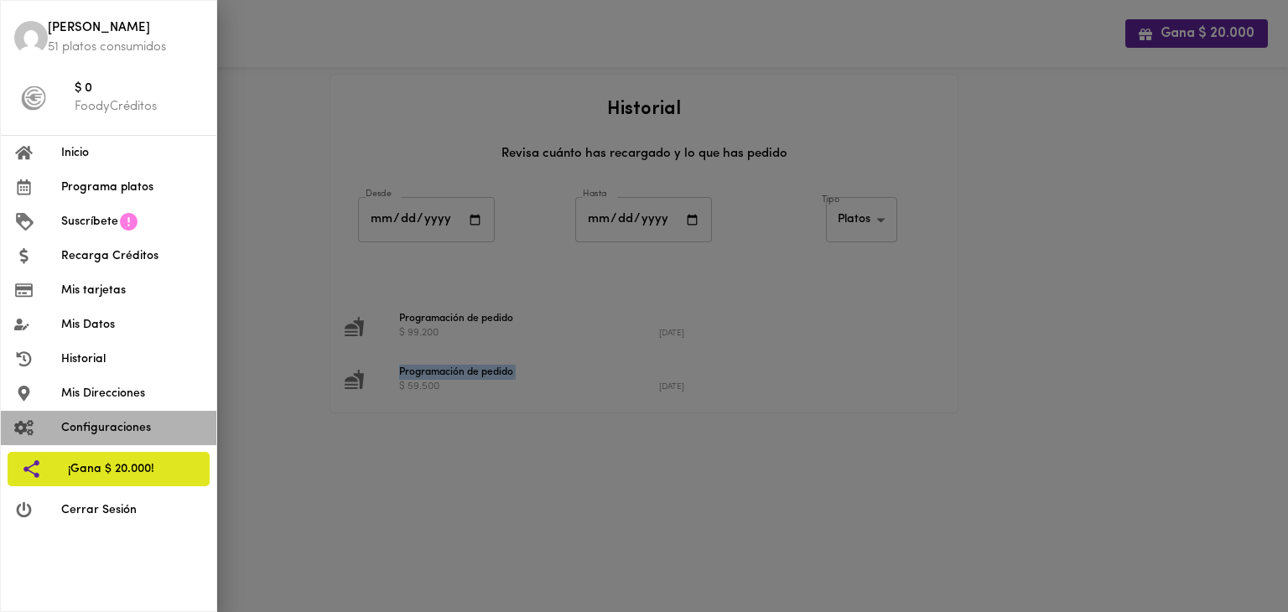
click at [107, 424] on span "Configuraciones" at bounding box center [132, 428] width 142 height 18
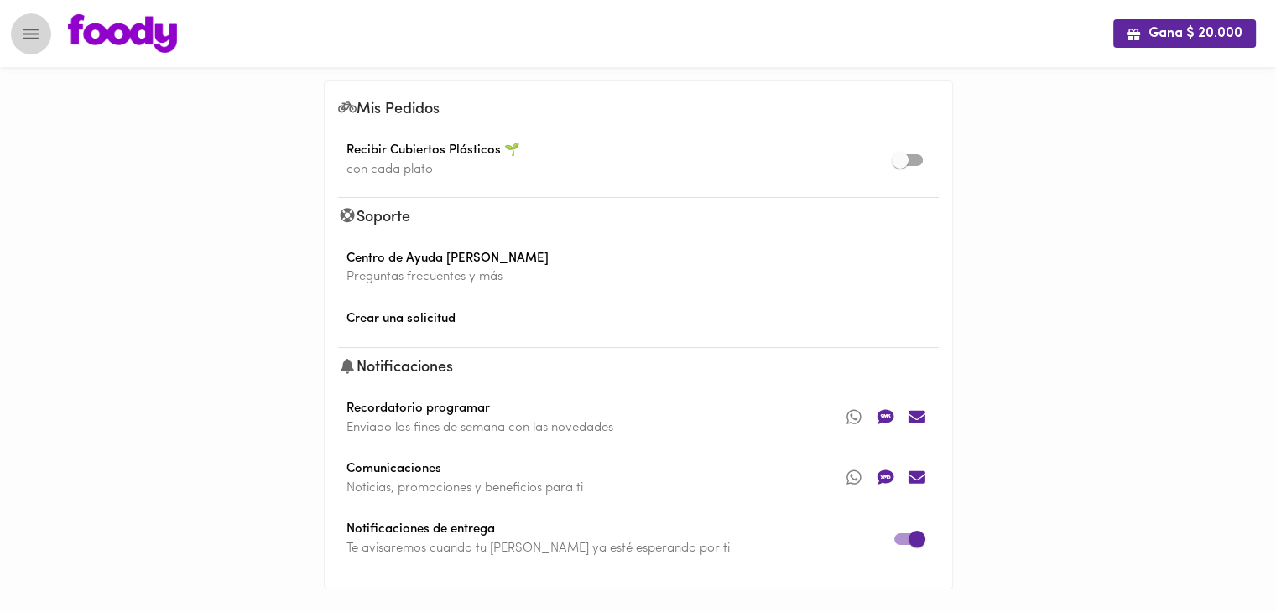
click at [34, 34] on icon "Menu" at bounding box center [31, 34] width 16 height 11
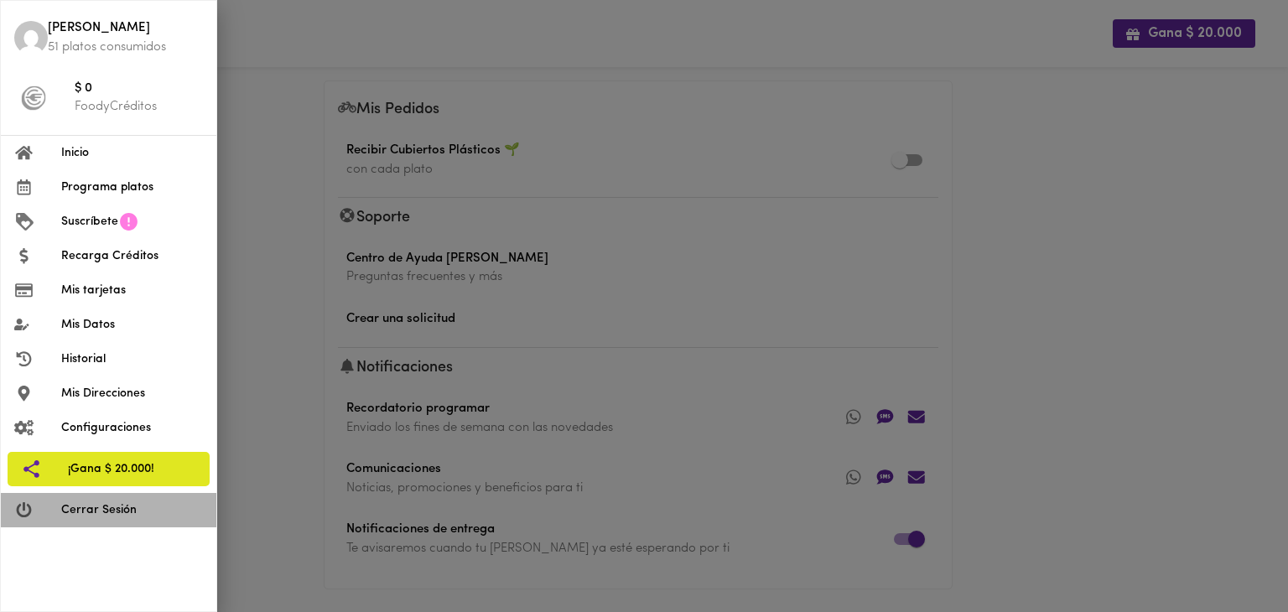
click at [99, 512] on span "Cerrar Sesión" at bounding box center [132, 511] width 142 height 18
